Goal: Task Accomplishment & Management: Use online tool/utility

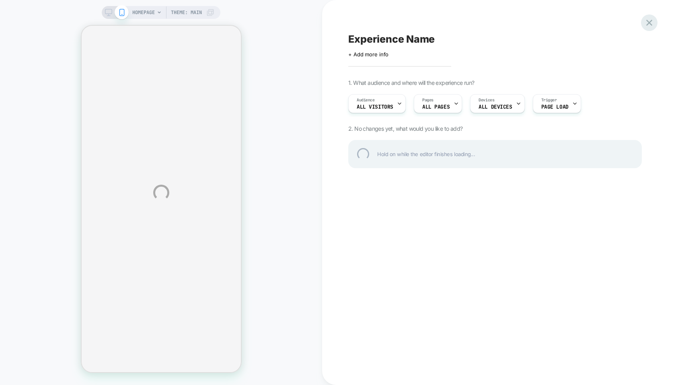
click at [648, 20] on div at bounding box center [649, 22] width 16 height 16
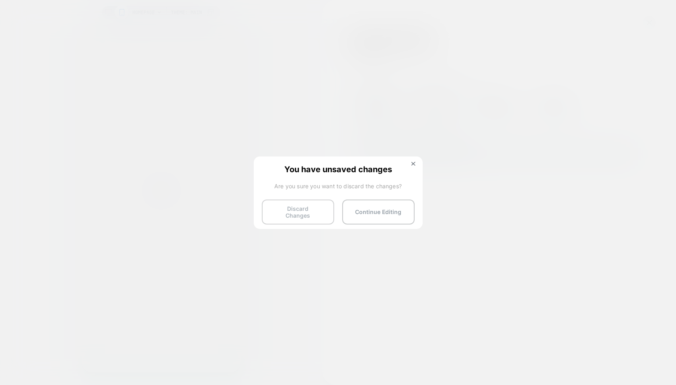
click at [314, 206] on button "Discard Changes" at bounding box center [298, 211] width 72 height 25
